Goal: Information Seeking & Learning: Understand process/instructions

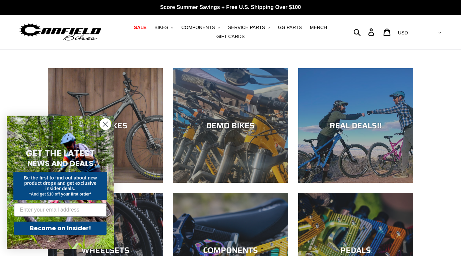
click at [105, 125] on icon "Close dialog" at bounding box center [105, 124] width 5 height 5
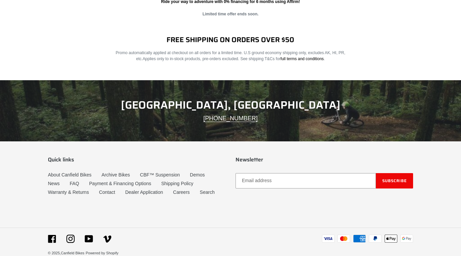
scroll to position [1102, 0]
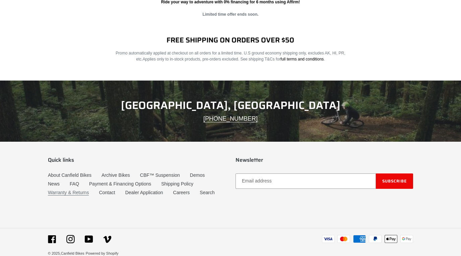
click at [78, 190] on link "Warranty & Returns" at bounding box center [68, 193] width 41 height 6
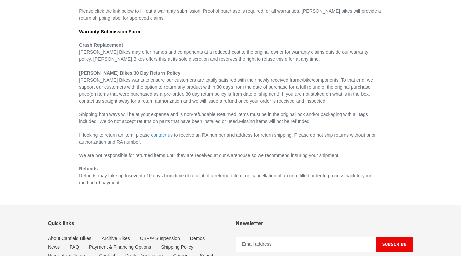
scroll to position [170, 0]
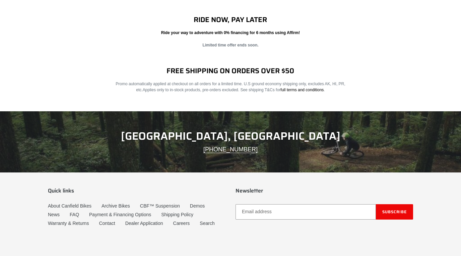
scroll to position [1102, 0]
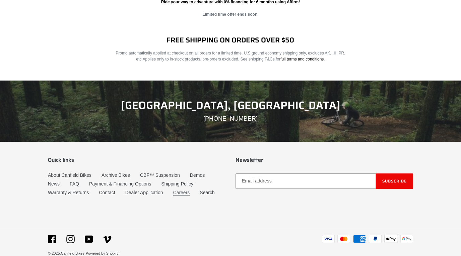
click at [185, 190] on link "Careers" at bounding box center [181, 193] width 17 height 6
